Goal: Transaction & Acquisition: Purchase product/service

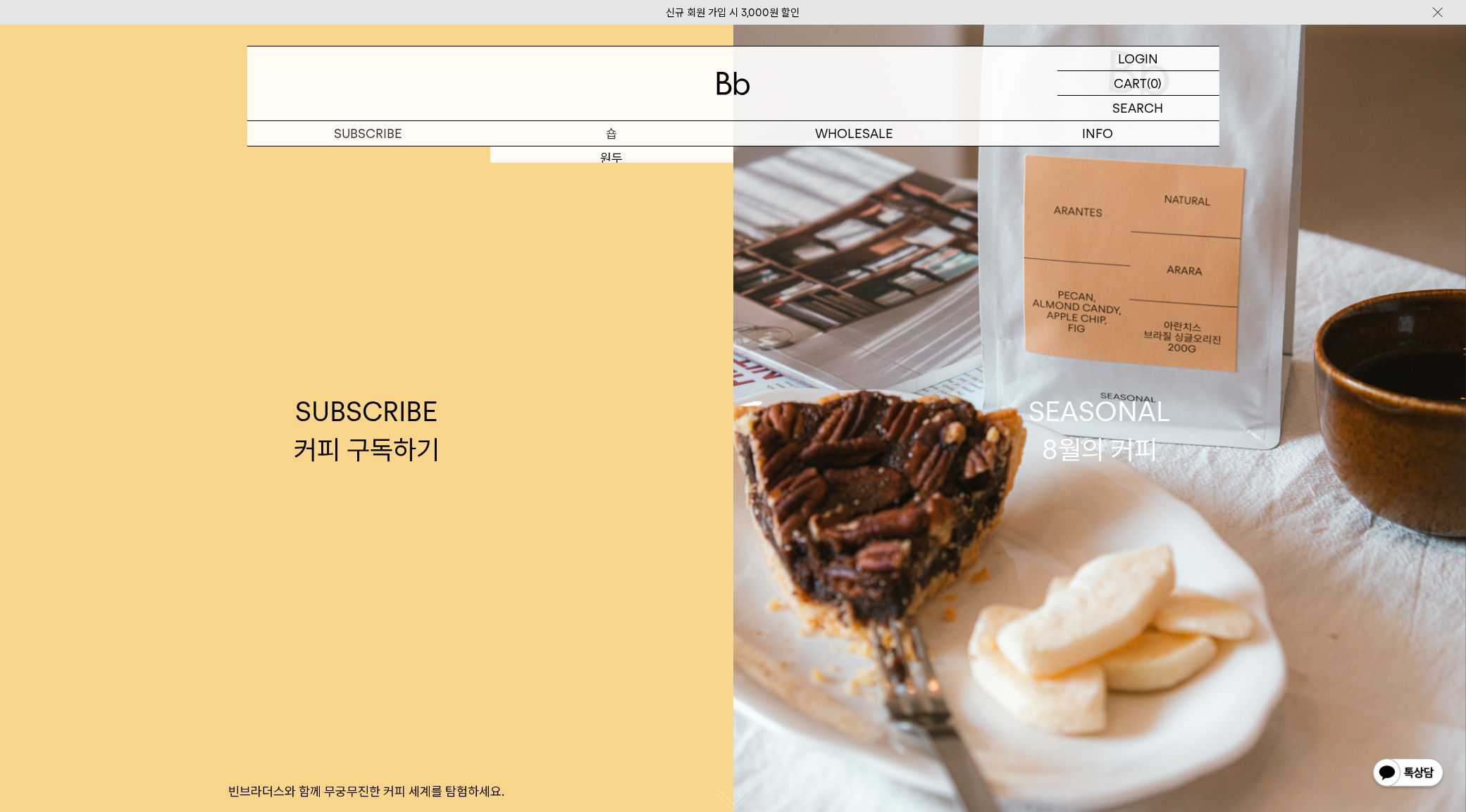
click at [596, 134] on p "숍" at bounding box center [612, 133] width 243 height 25
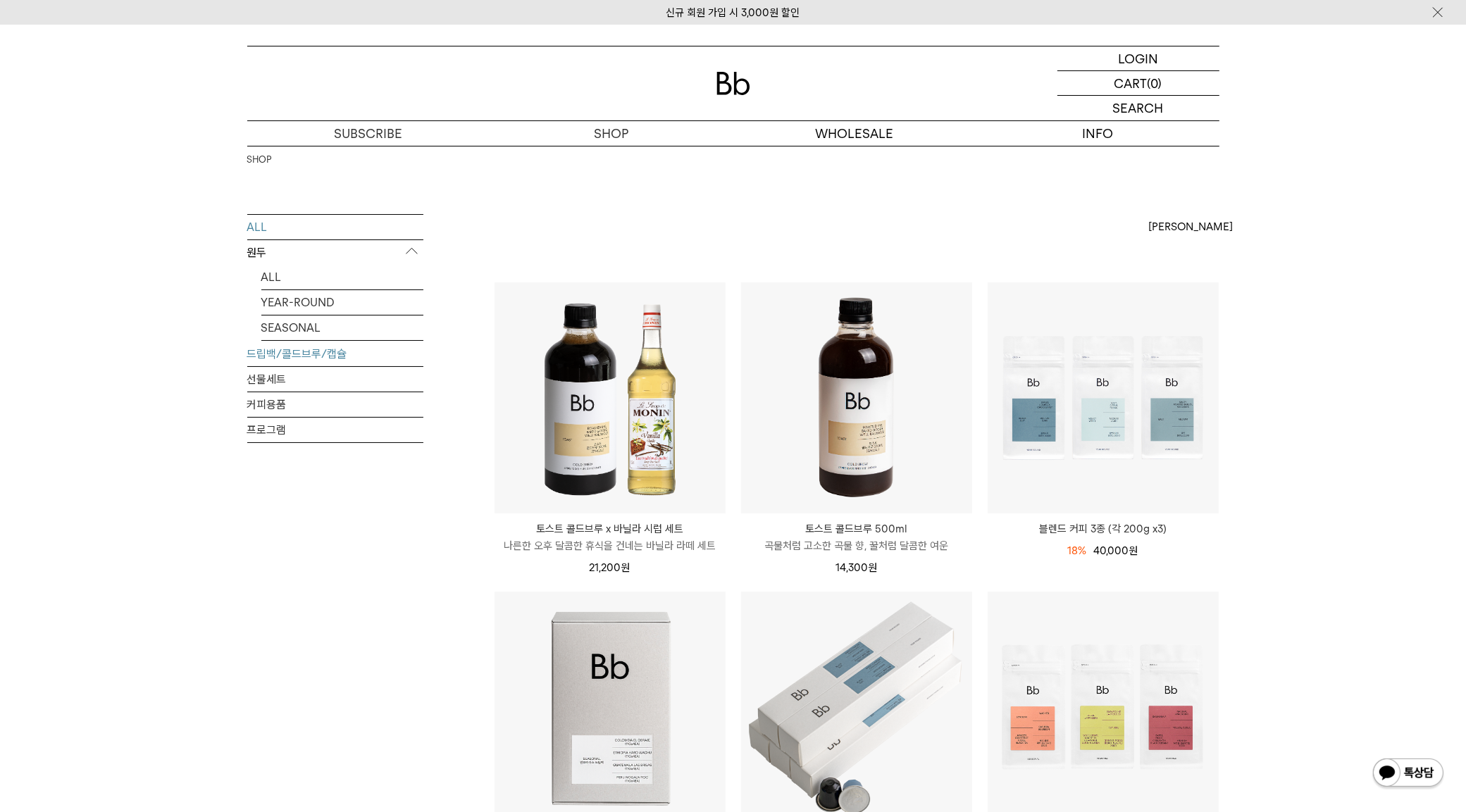
click at [311, 352] on link "드립백/콜드브루/캡슐" at bounding box center [335, 354] width 176 height 25
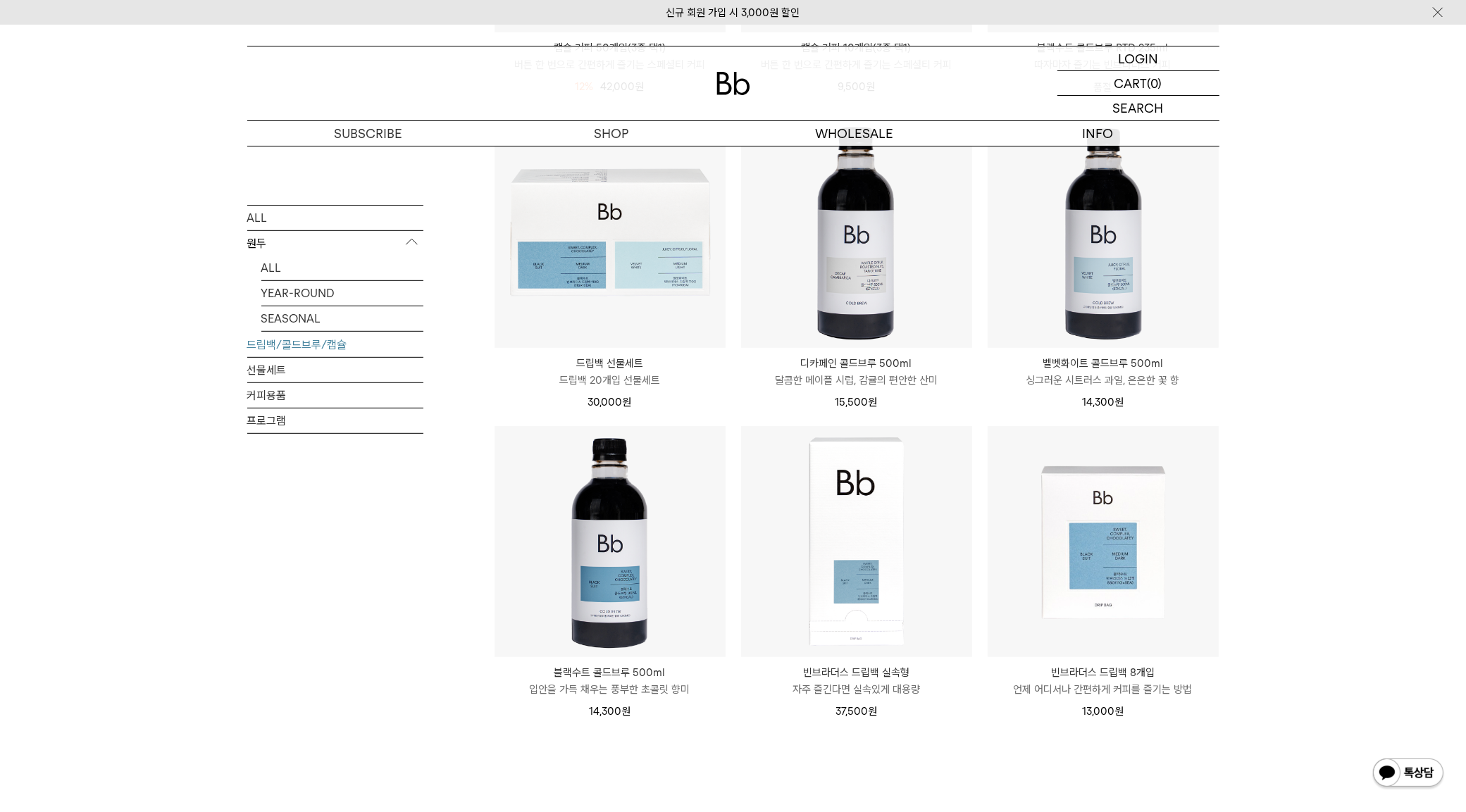
scroll to position [1057, 0]
